Goal: Task Accomplishment & Management: Use online tool/utility

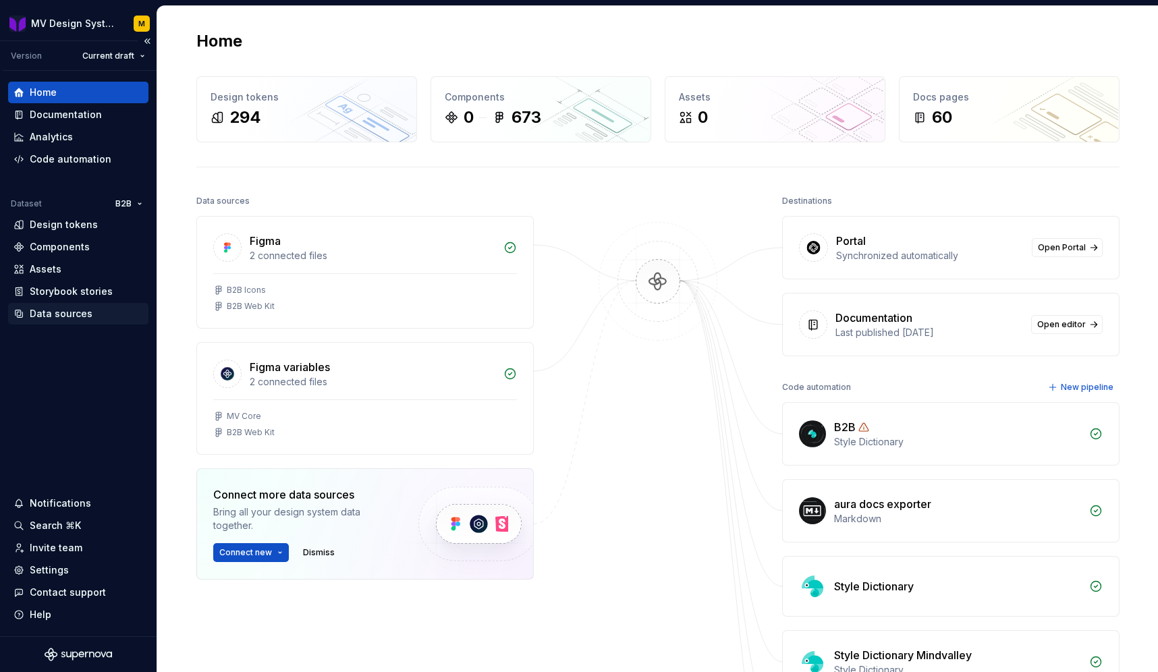
click at [55, 317] on div "Data sources" at bounding box center [61, 314] width 63 height 14
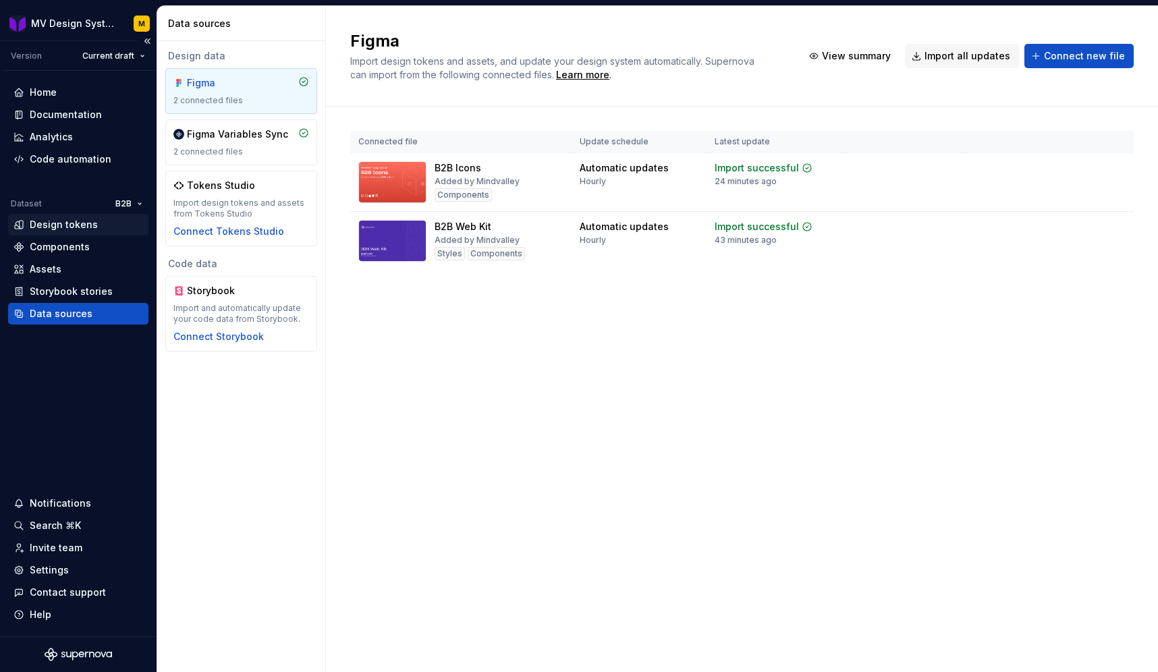
click at [39, 223] on div "Design tokens" at bounding box center [64, 225] width 68 height 14
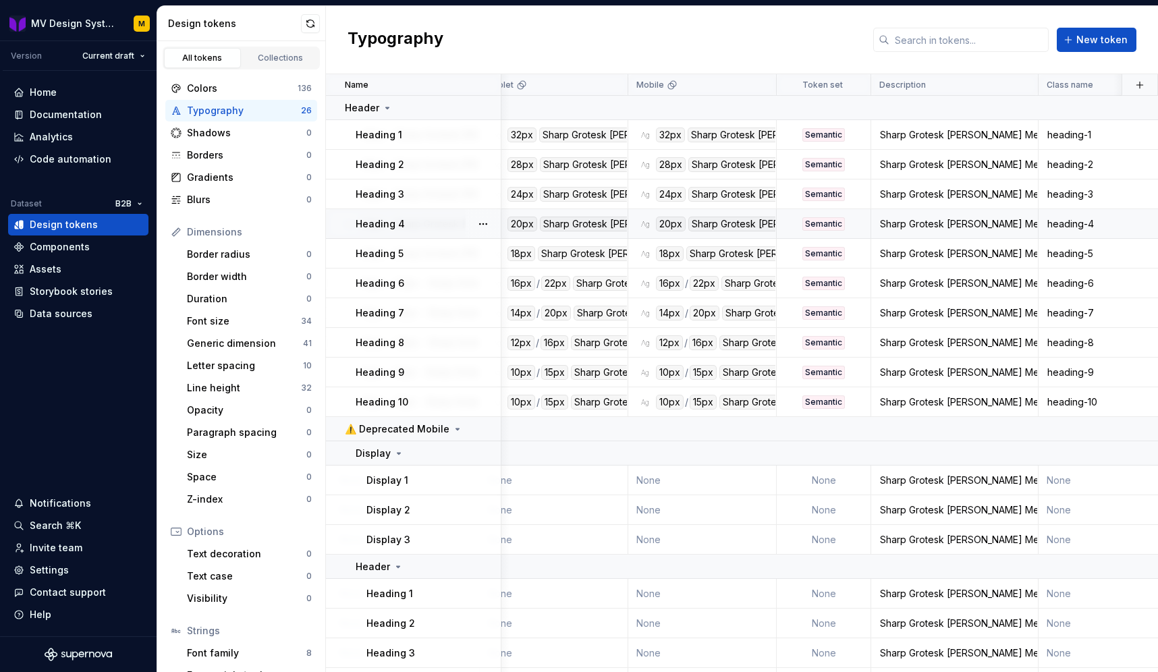
scroll to position [0, 364]
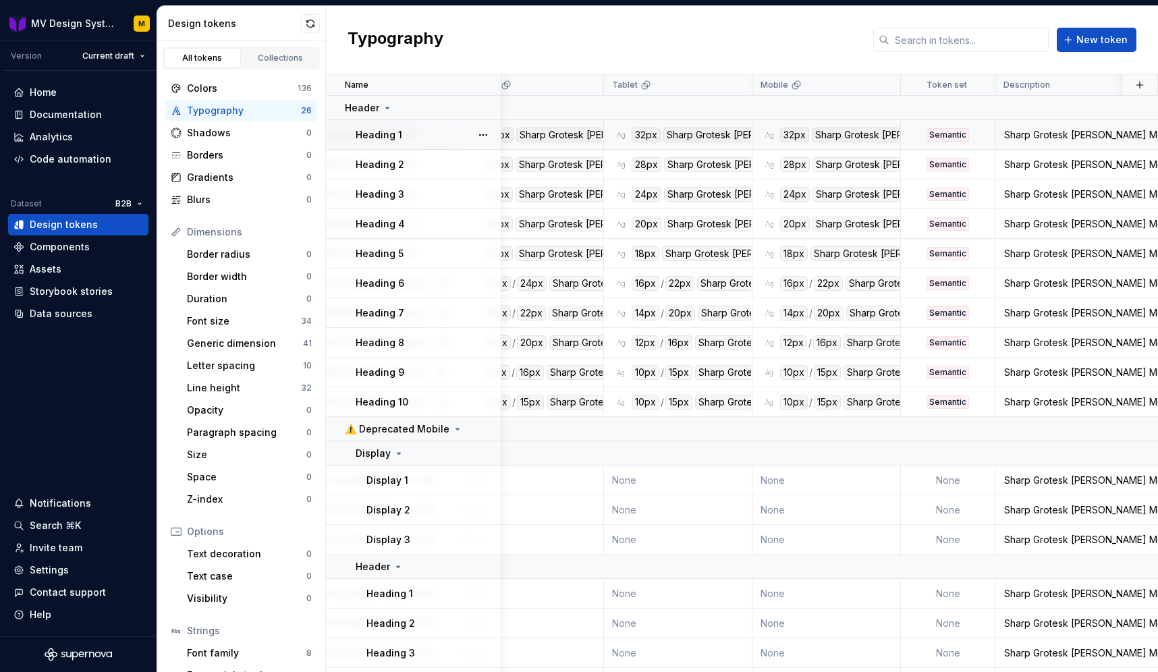
click at [448, 134] on div "Heading 1" at bounding box center [428, 135] width 144 height 14
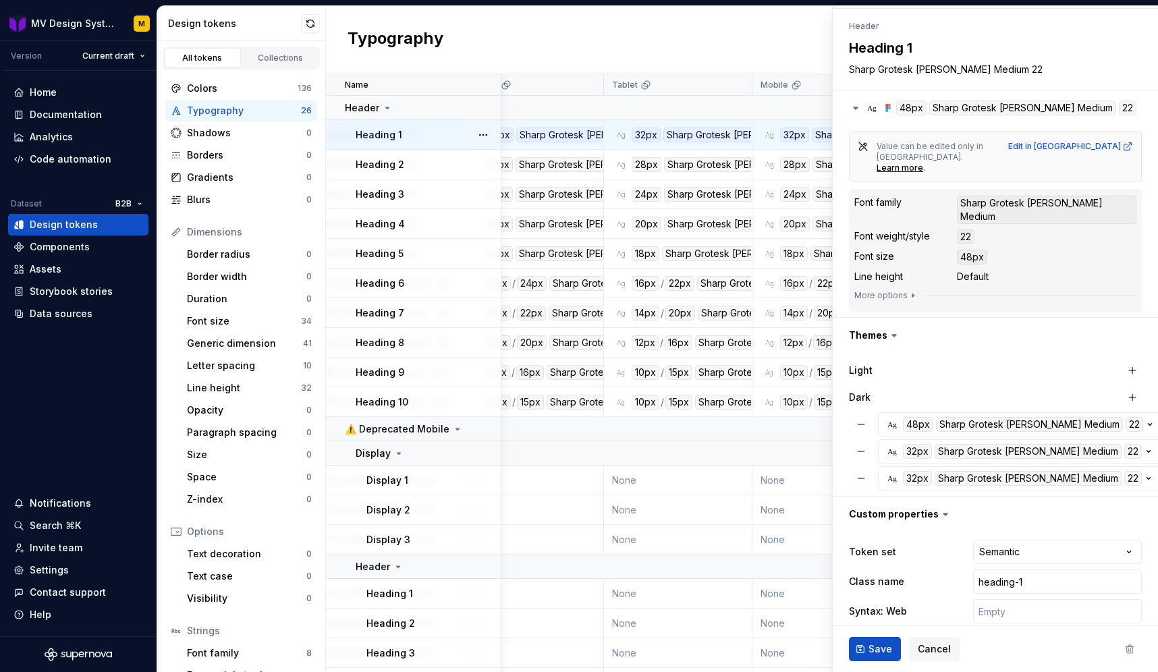
scroll to position [139, 0]
click at [1158, 417] on button "button" at bounding box center [1174, 426] width 19 height 19
click at [895, 311] on html "MV Design System M Version Current draft Home Documentation Analytics Code auto…" at bounding box center [579, 336] width 1158 height 672
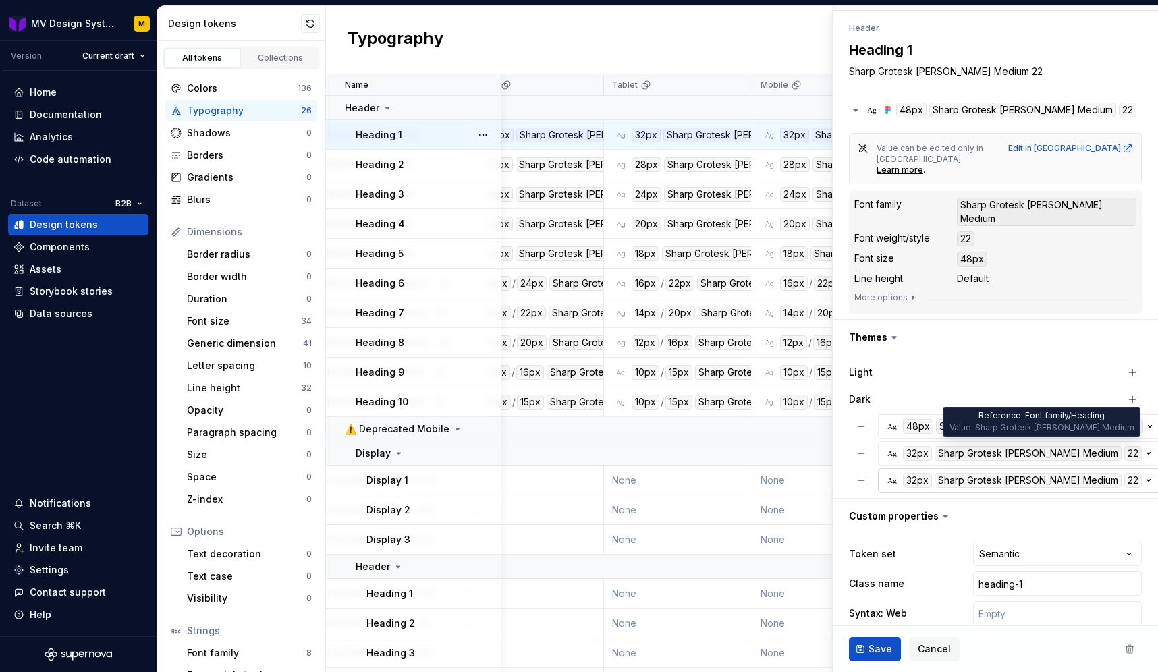
scroll to position [152, 0]
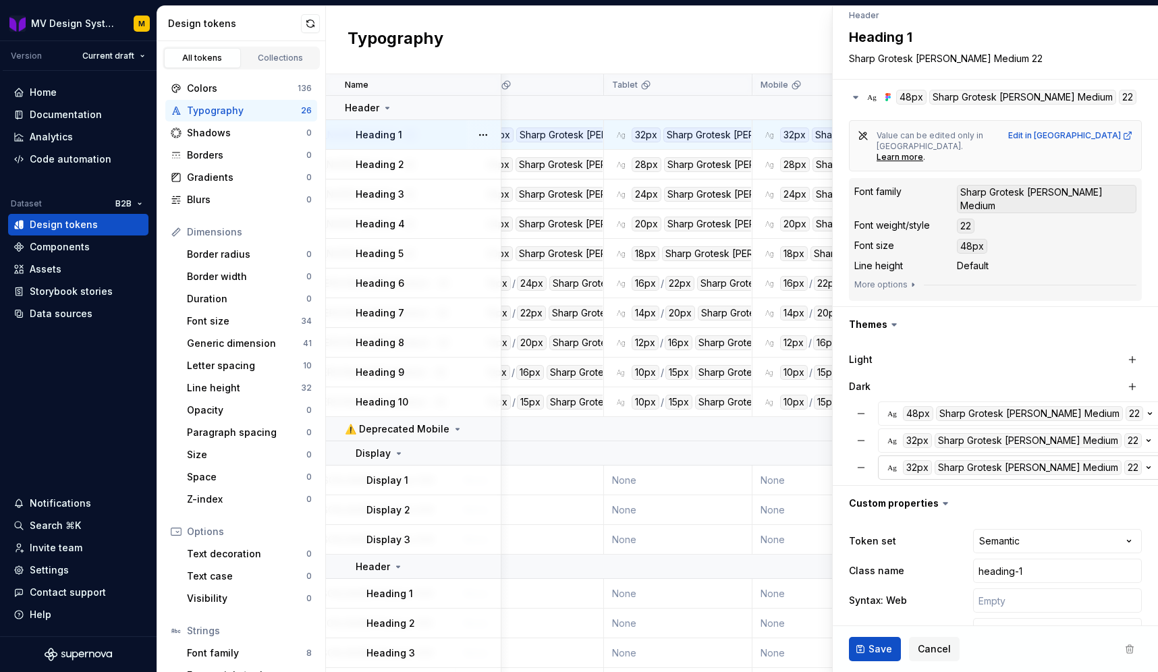
type textarea "*"
click at [520, 36] on div "Typography New token" at bounding box center [742, 40] width 832 height 68
click at [63, 156] on div "Code automation" at bounding box center [71, 160] width 82 height 14
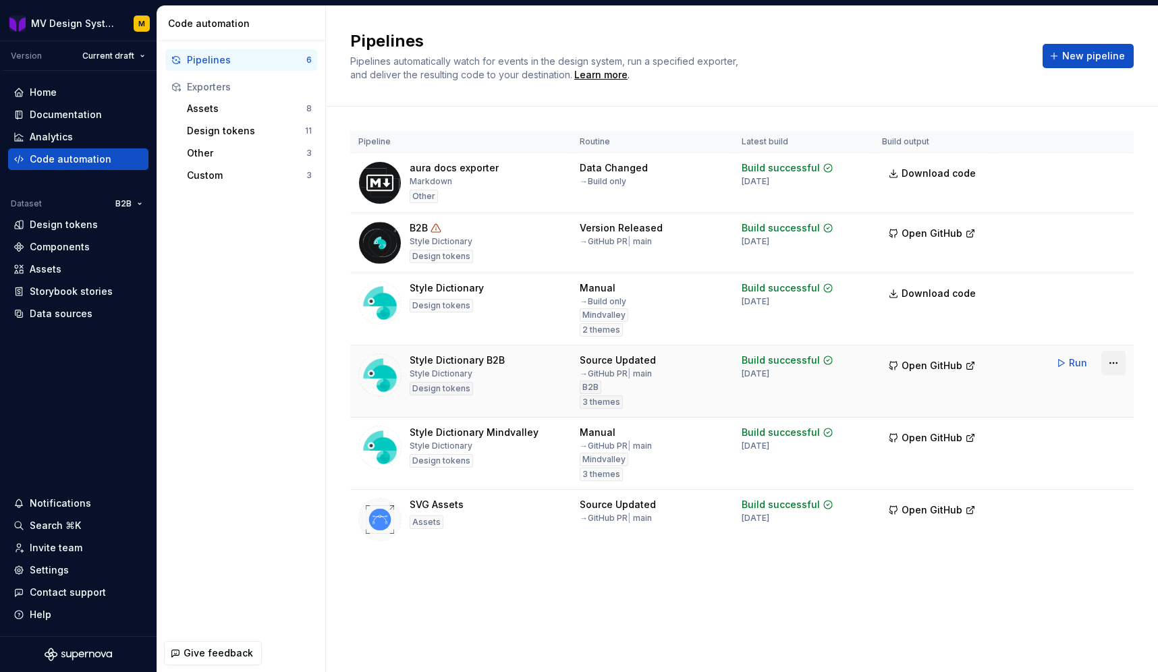
click at [1114, 363] on html "MV Design System M Version Current draft Home Documentation Analytics Code auto…" at bounding box center [579, 336] width 1158 height 672
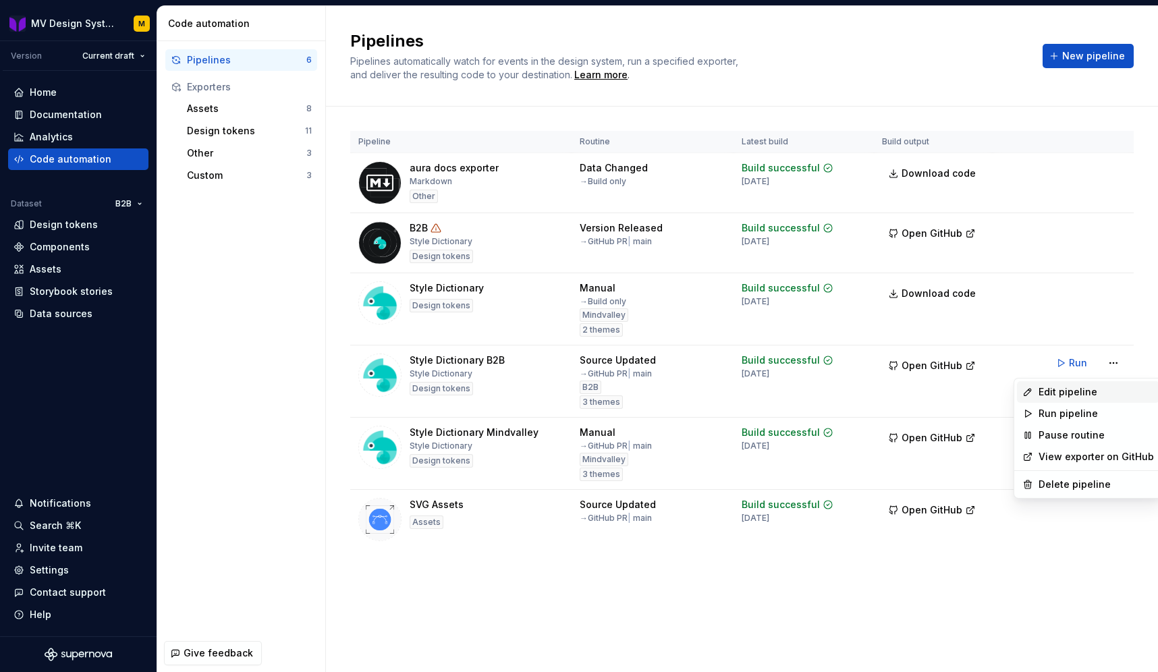
click at [1084, 398] on div "Edit pipeline" at bounding box center [1096, 392] width 115 height 14
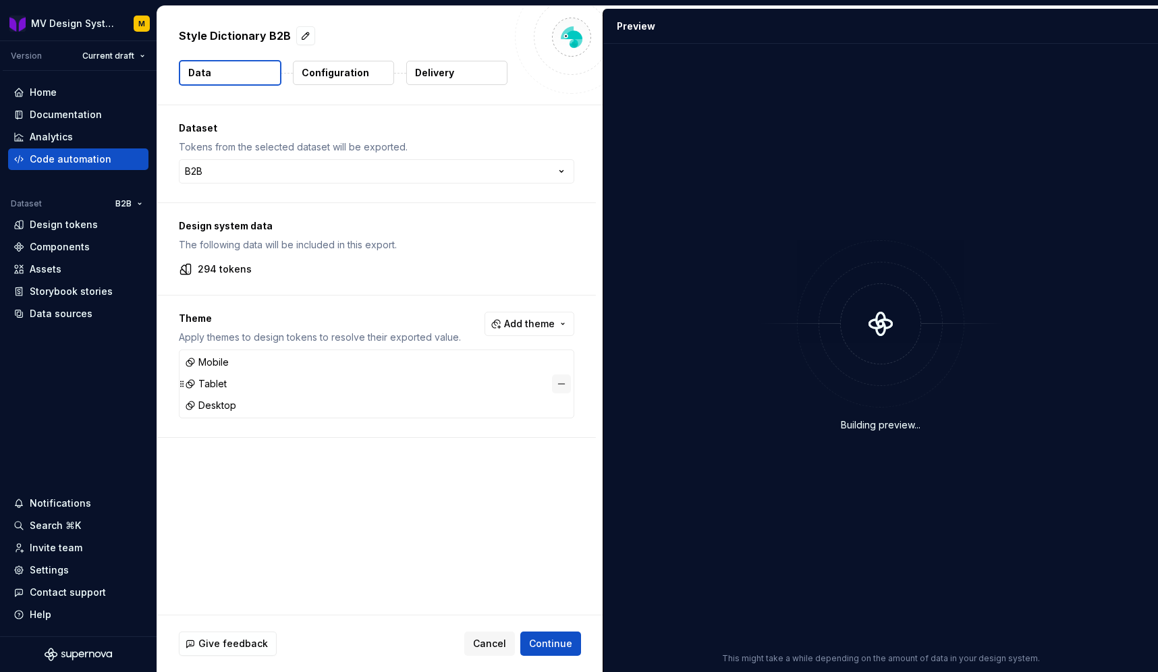
click at [568, 386] on button "button" at bounding box center [561, 384] width 19 height 19
click at [568, 379] on button "button" at bounding box center [561, 384] width 19 height 19
click at [564, 360] on button "button" at bounding box center [561, 362] width 19 height 19
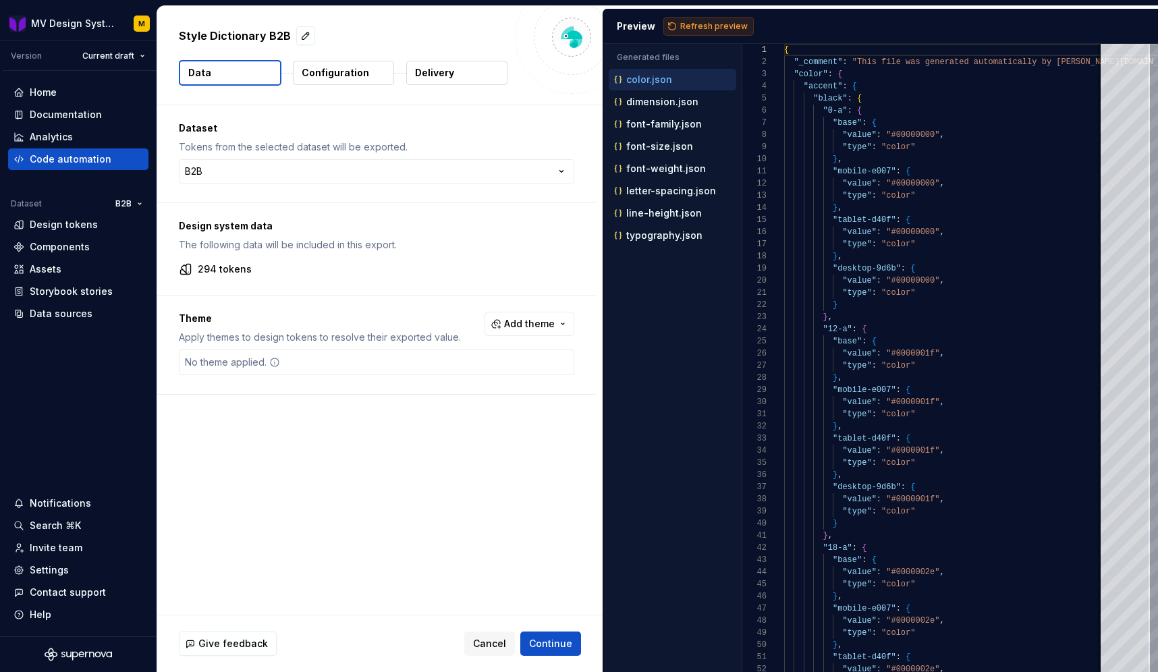
click at [676, 28] on button "Refresh preview" at bounding box center [709, 26] width 90 height 19
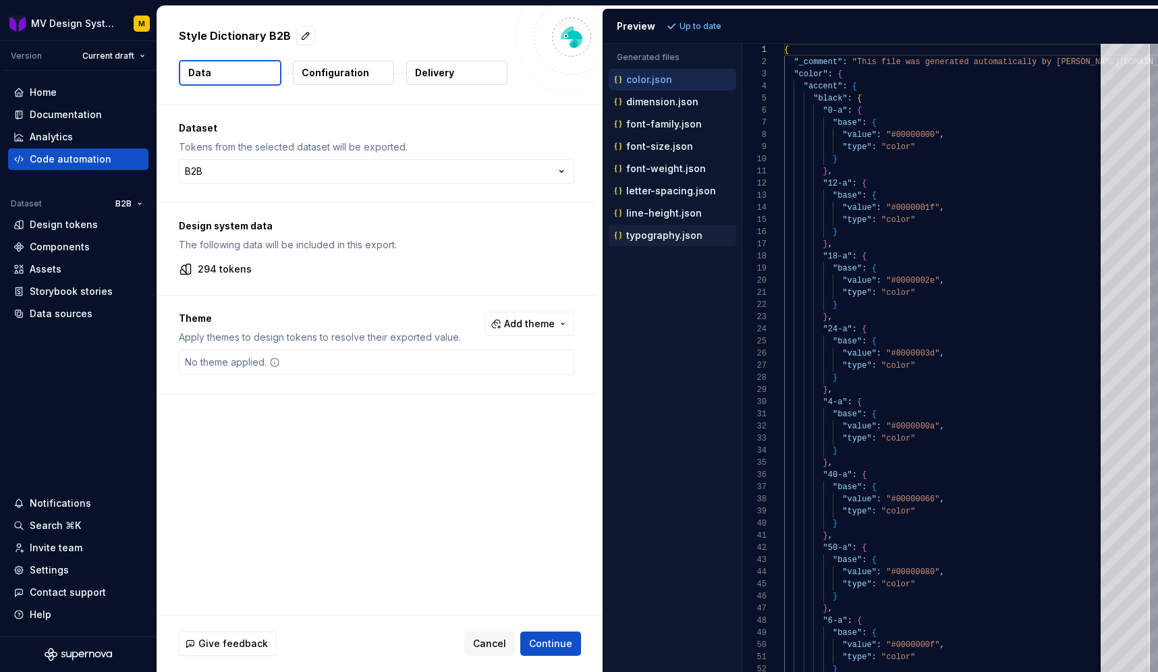
click at [672, 231] on p "typography.json" at bounding box center [664, 235] width 76 height 11
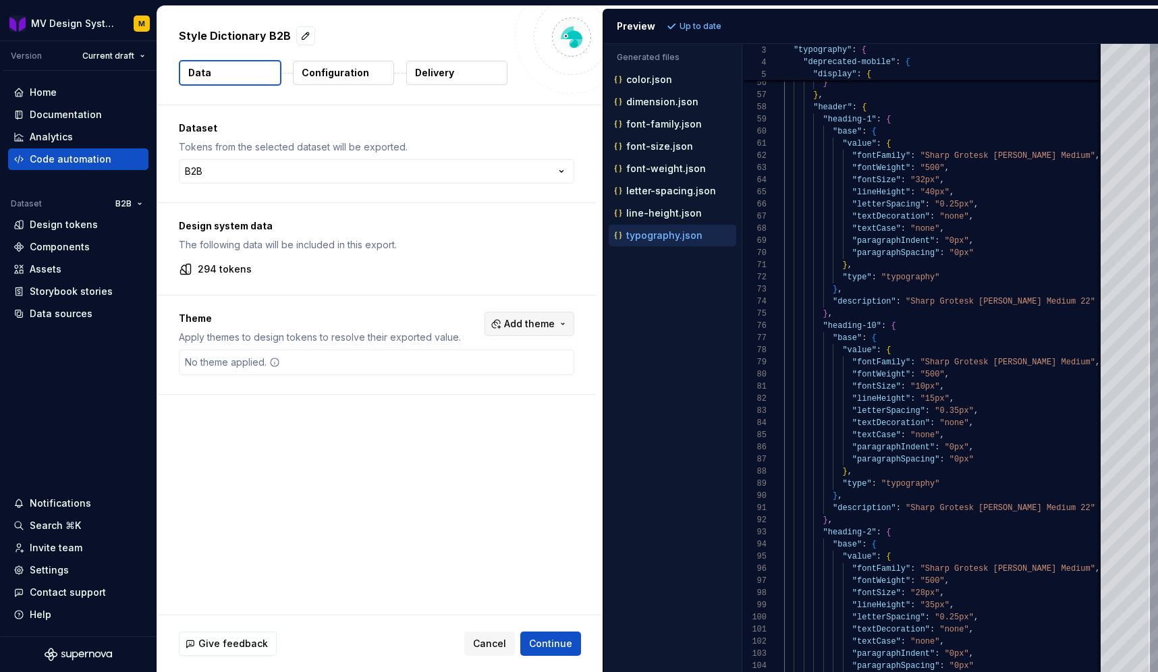
click at [537, 325] on span "Add theme" at bounding box center [529, 324] width 51 height 14
click at [475, 421] on div "Desktop" at bounding box center [463, 421] width 39 height 14
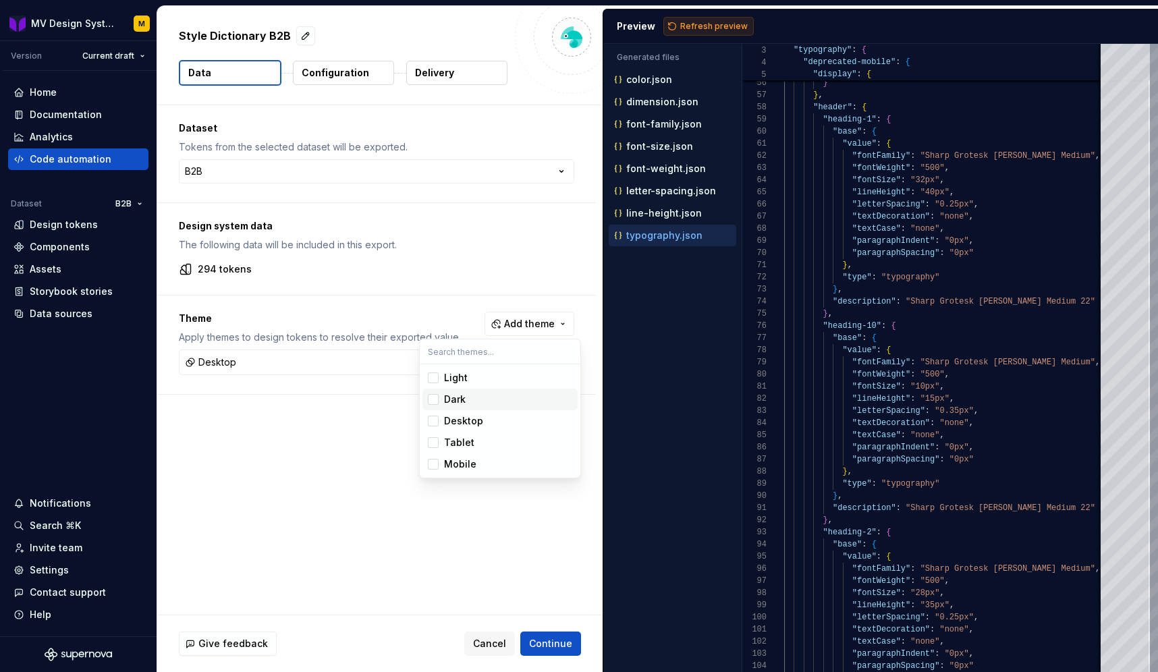
click at [671, 27] on html "**********" at bounding box center [579, 336] width 1158 height 672
click at [671, 27] on button "Refresh preview" at bounding box center [709, 26] width 90 height 19
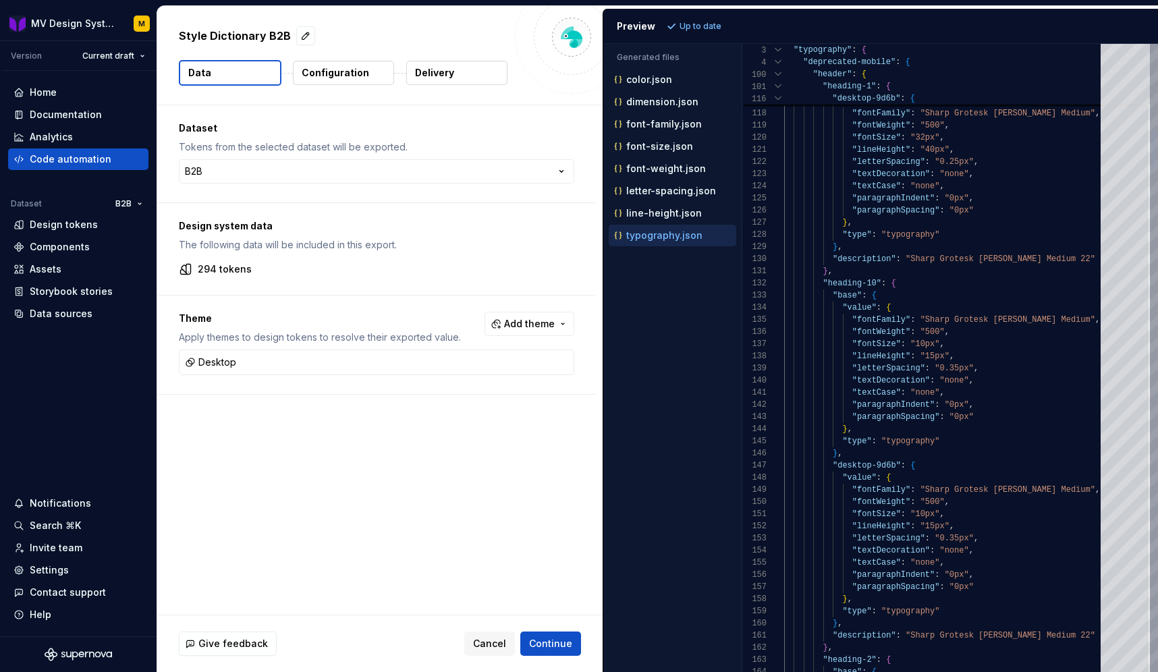
click at [777, 61] on div at bounding box center [778, 62] width 12 height 12
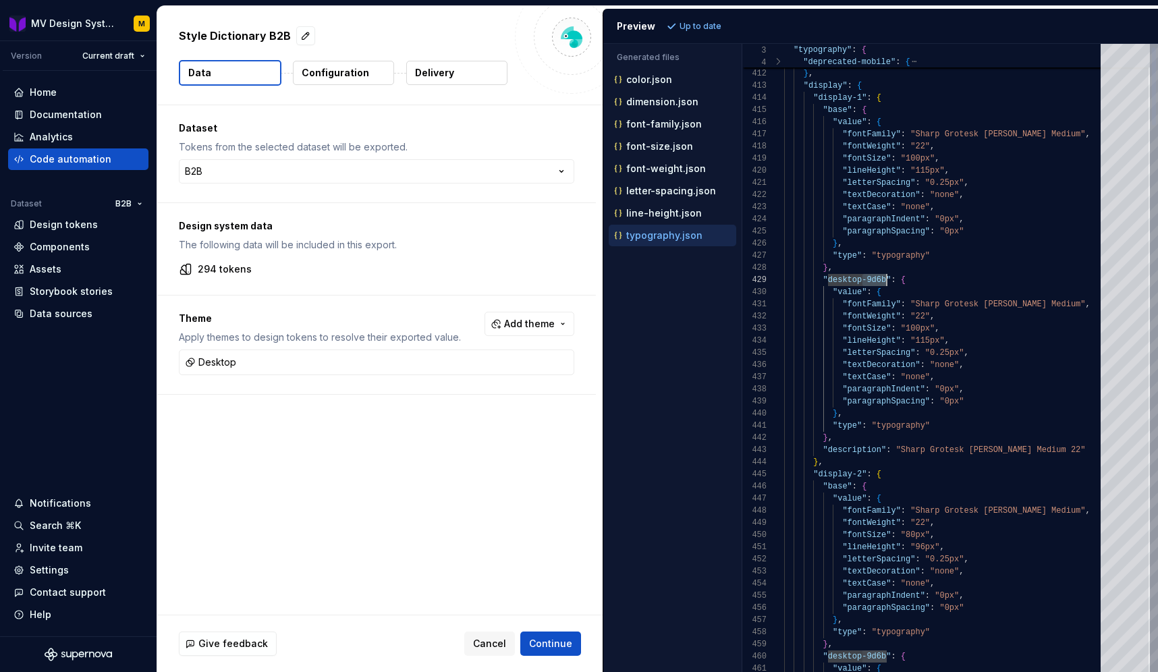
scroll to position [12, 103]
drag, startPoint x: 863, startPoint y: 277, endPoint x: 888, endPoint y: 278, distance: 24.3
click at [247, 353] on div "Desktop" at bounding box center [376, 362] width 389 height 19
click at [240, 361] on div "Desktop" at bounding box center [376, 362] width 389 height 19
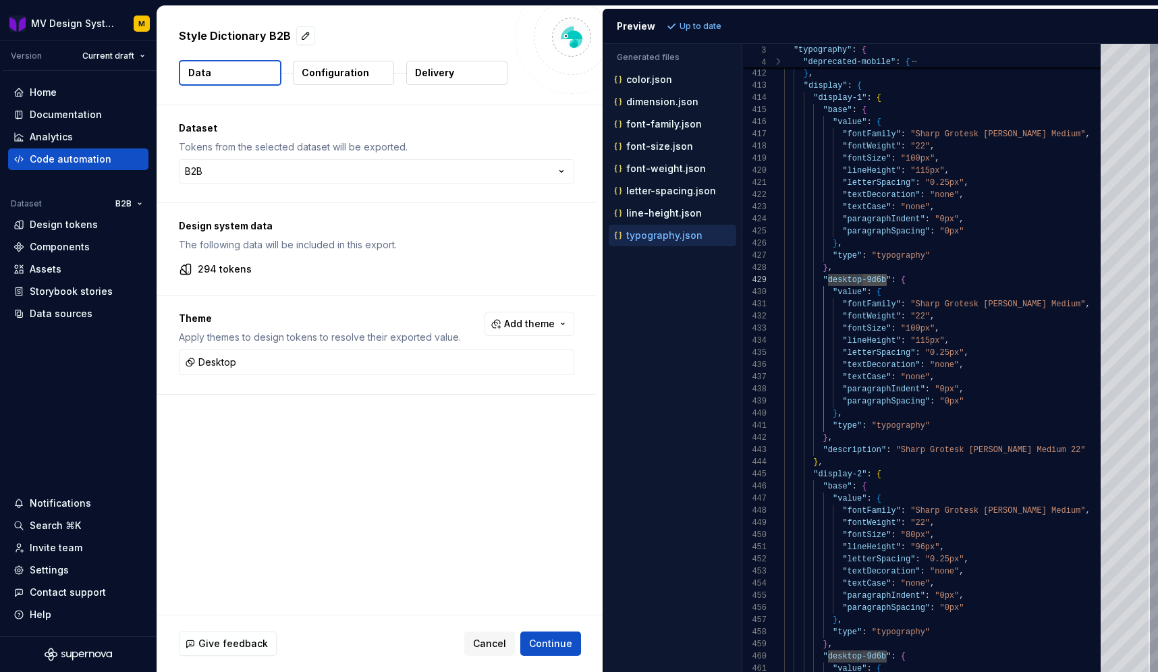
click at [568, 377] on div "Theme Apply themes to design tokens to resolve their exported value. Add theme …" at bounding box center [376, 345] width 439 height 99
click at [526, 357] on div "Desktop" at bounding box center [376, 362] width 389 height 19
click at [522, 332] on button "Add theme" at bounding box center [530, 324] width 90 height 24
click at [452, 442] on div "Tablet" at bounding box center [459, 443] width 30 height 14
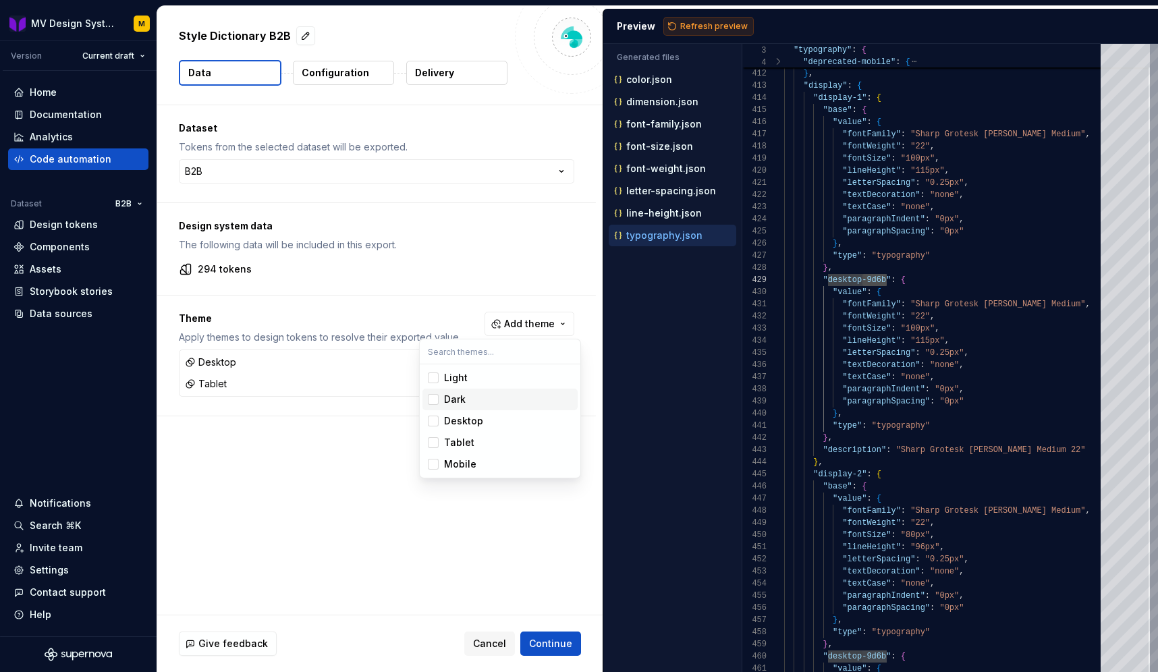
click at [676, 22] on html "**********" at bounding box center [579, 336] width 1158 height 672
click at [676, 22] on button "Refresh preview" at bounding box center [709, 26] width 90 height 19
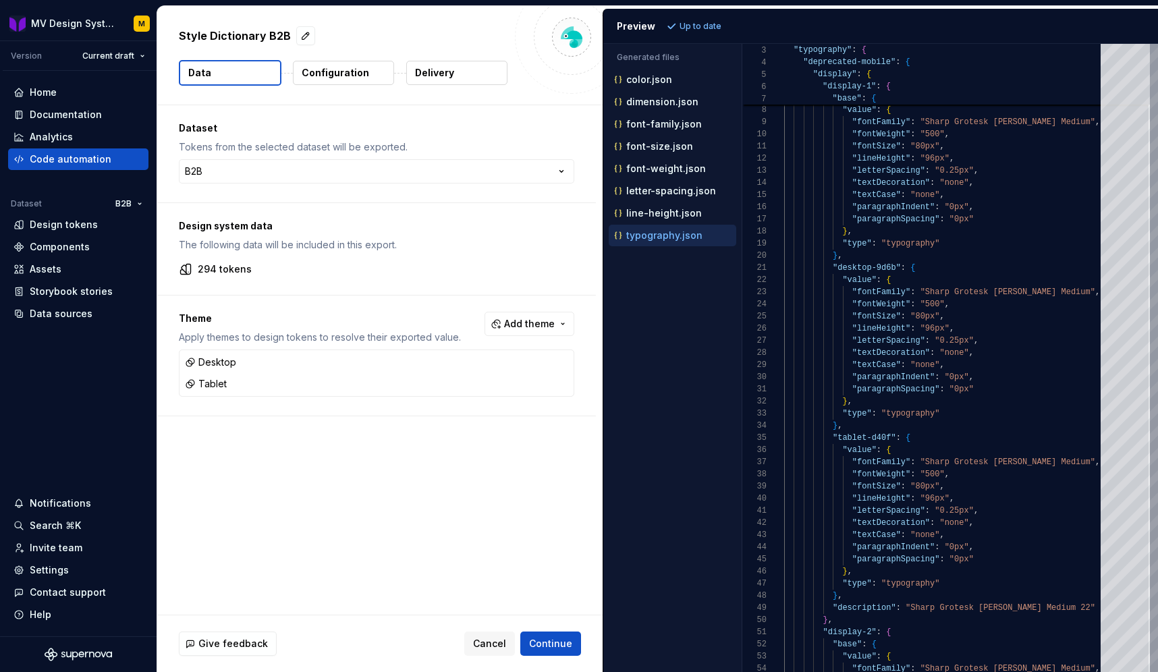
click at [367, 74] on button "Configuration" at bounding box center [343, 73] width 101 height 24
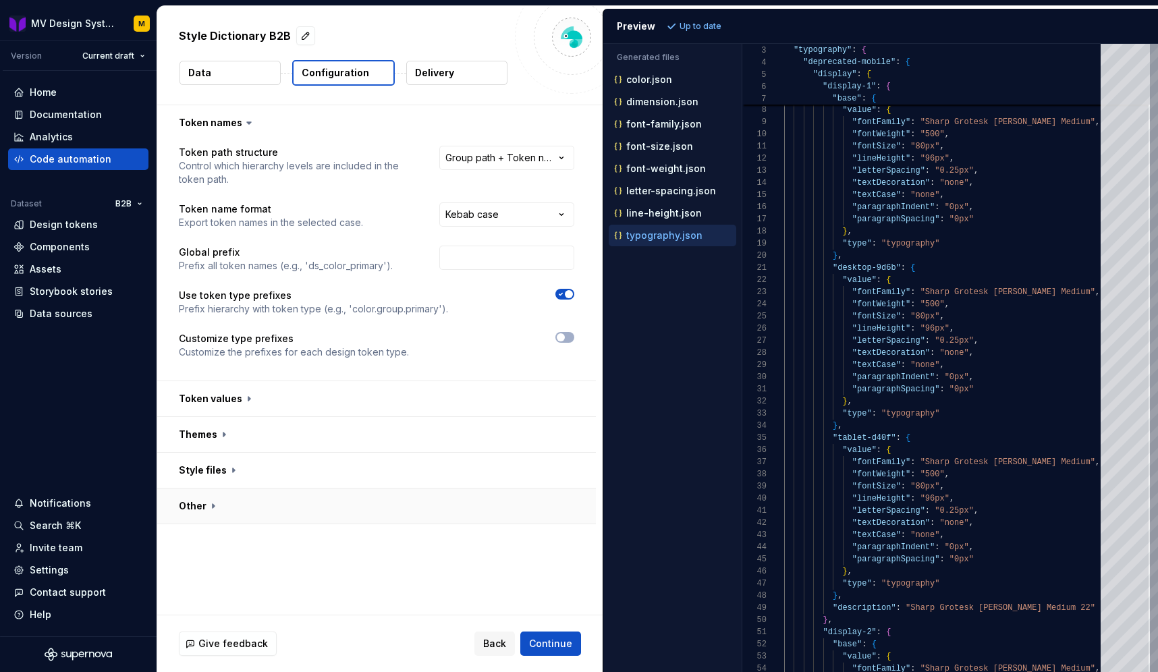
click at [250, 511] on button "button" at bounding box center [376, 506] width 439 height 35
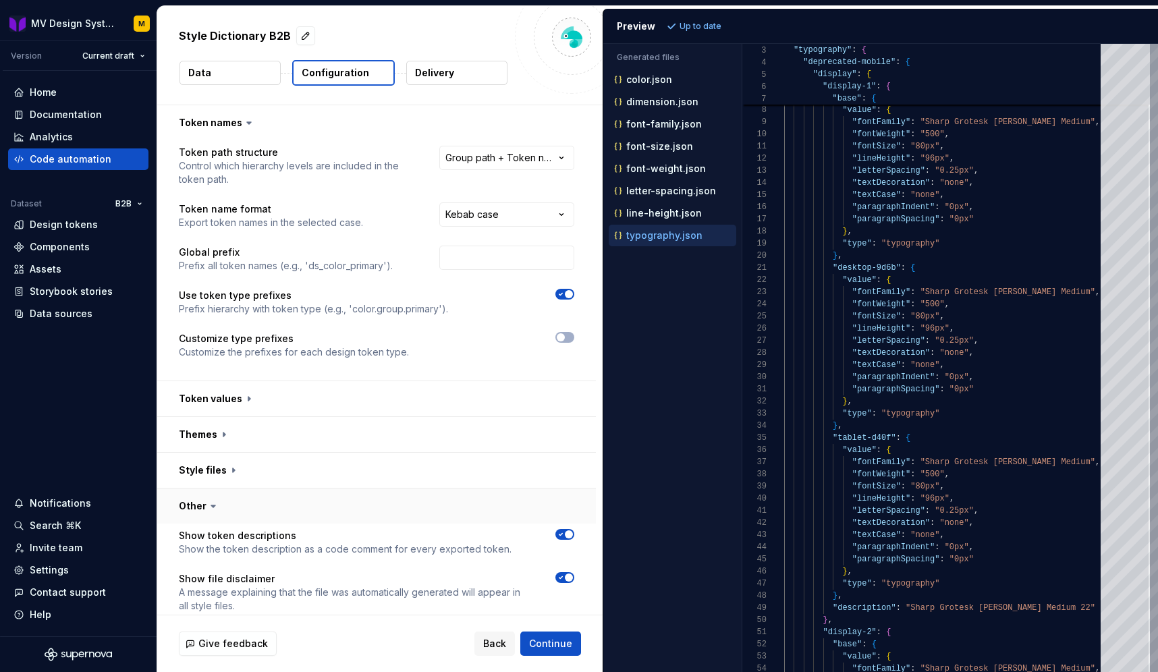
scroll to position [134, 0]
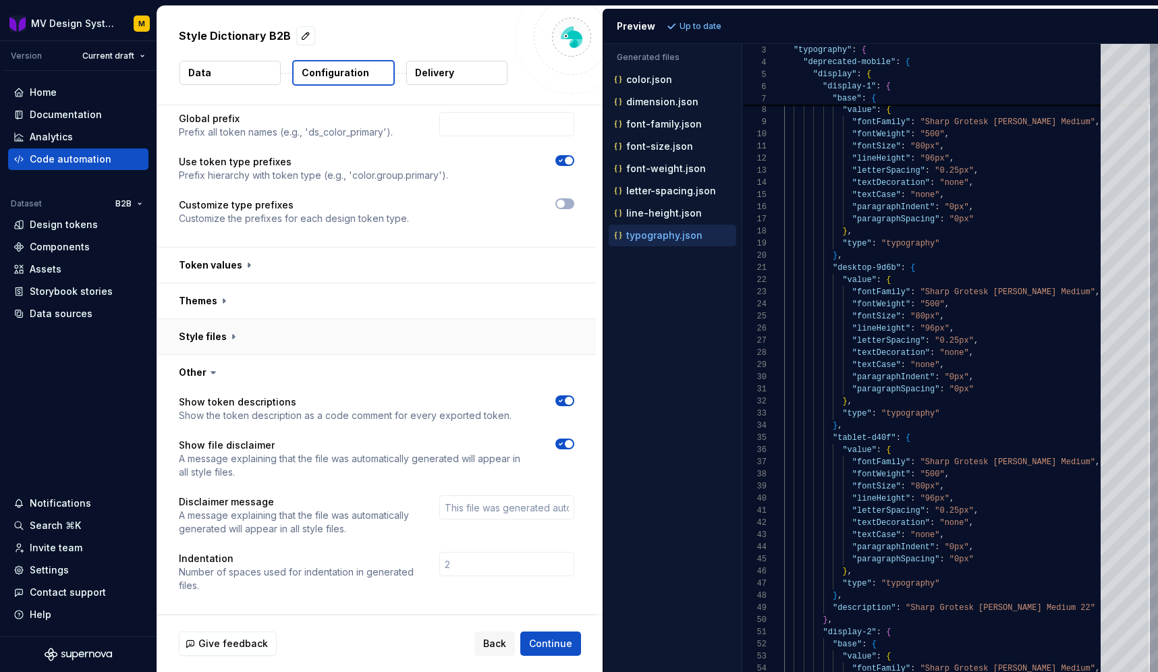
click at [213, 345] on button "button" at bounding box center [376, 336] width 439 height 35
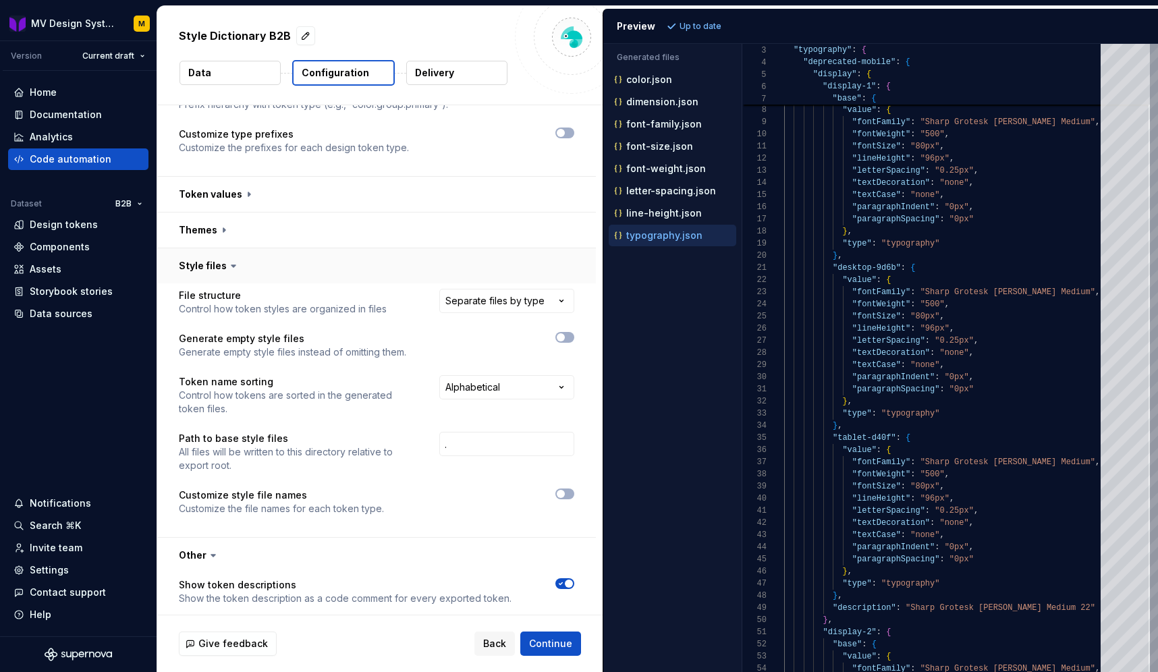
scroll to position [206, 0]
click at [213, 232] on button "button" at bounding box center [376, 228] width 439 height 35
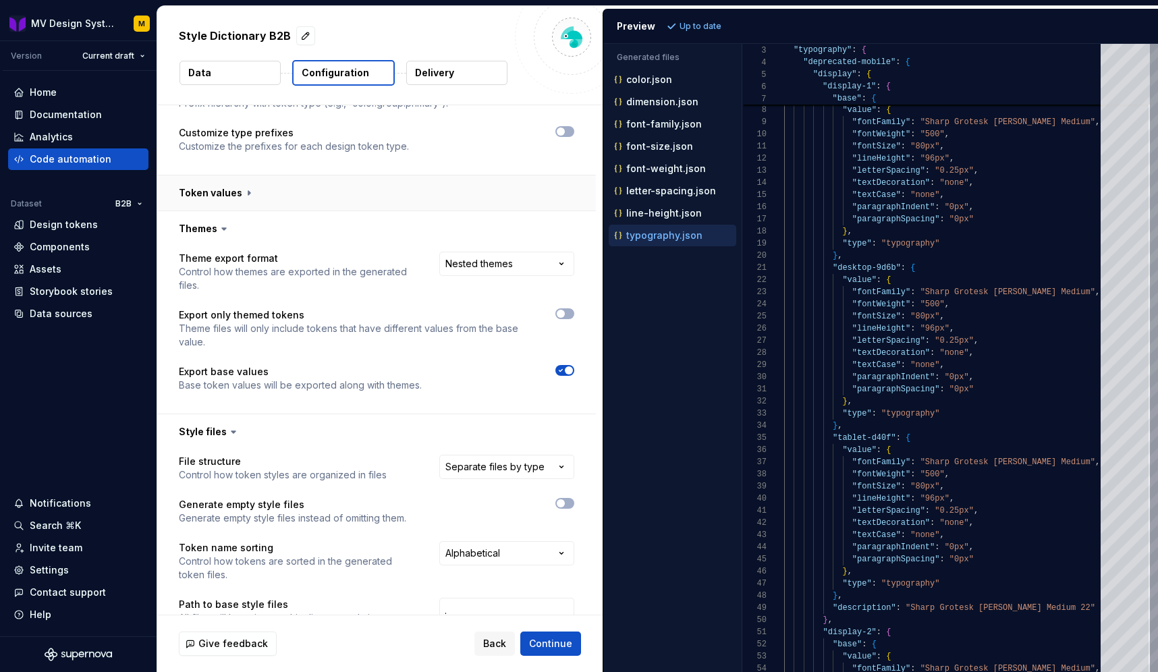
click at [265, 182] on button "button" at bounding box center [376, 193] width 439 height 35
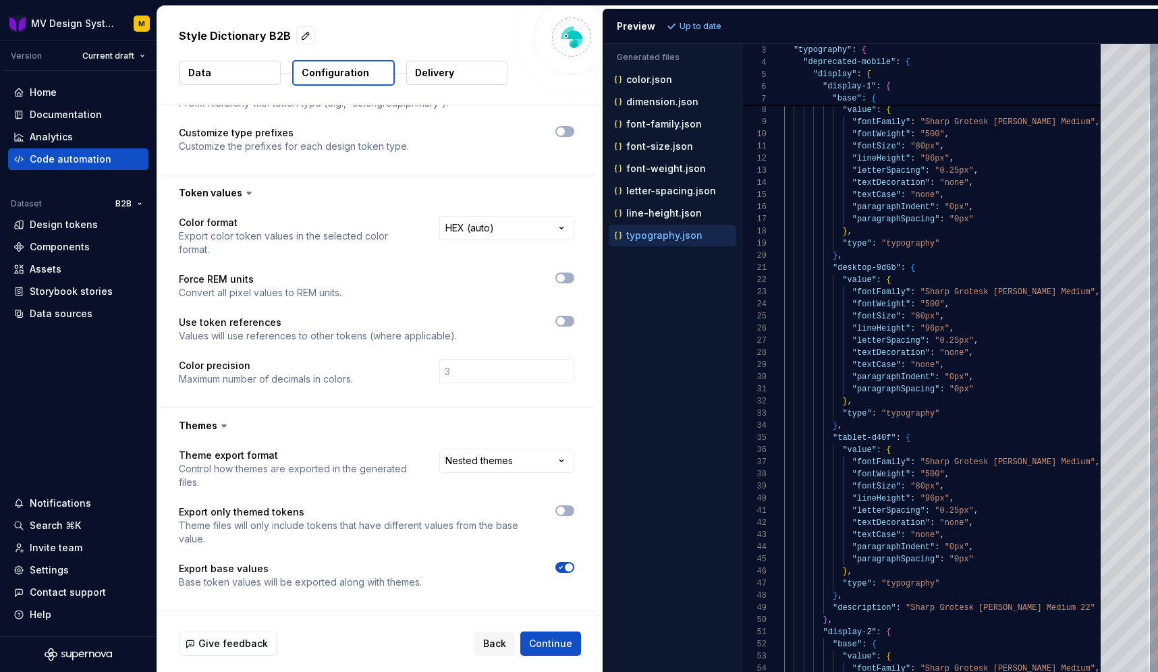
click at [568, 562] on button "button" at bounding box center [565, 567] width 19 height 11
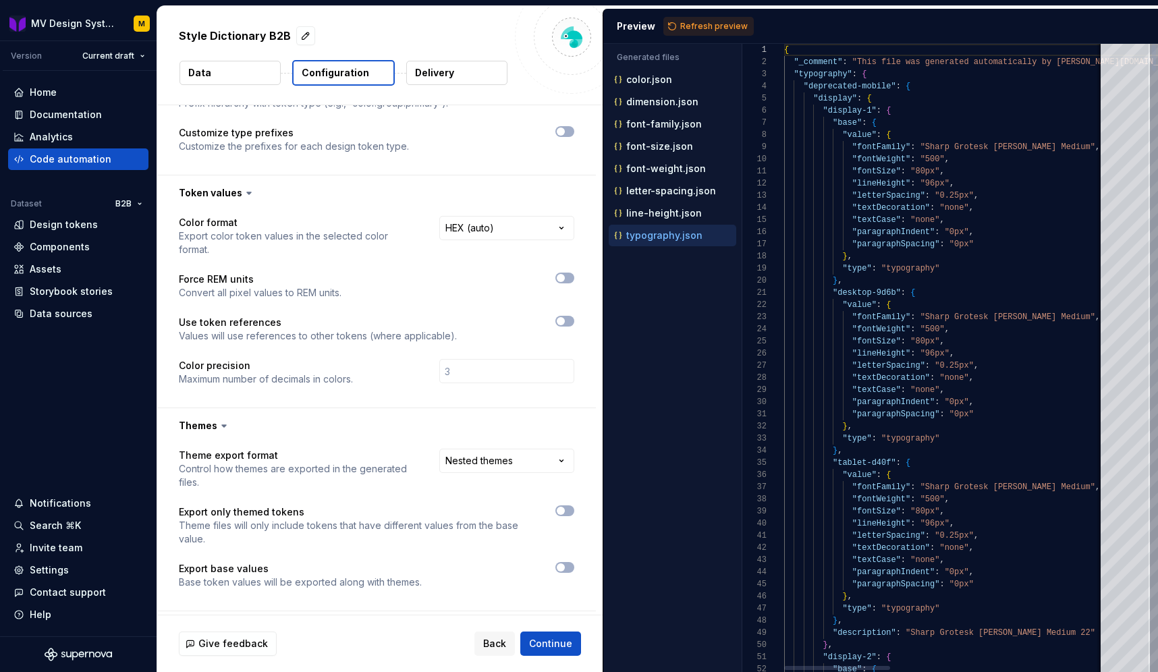
scroll to position [122, 0]
click at [689, 15] on div "Preview Refresh preview" at bounding box center [880, 26] width 555 height 35
click at [683, 21] on span "Refresh preview" at bounding box center [714, 26] width 68 height 11
type textarea "**********"
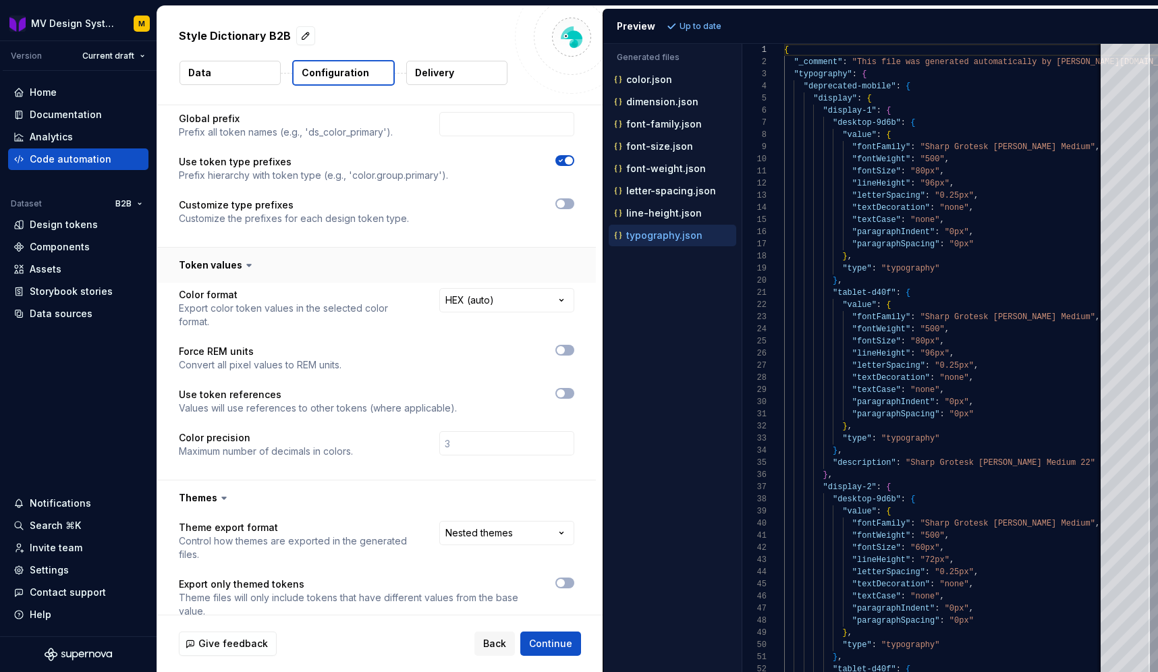
scroll to position [136, 0]
click at [774, 84] on div at bounding box center [777, 86] width 18 height 12
